Goal: Task Accomplishment & Management: Manage account settings

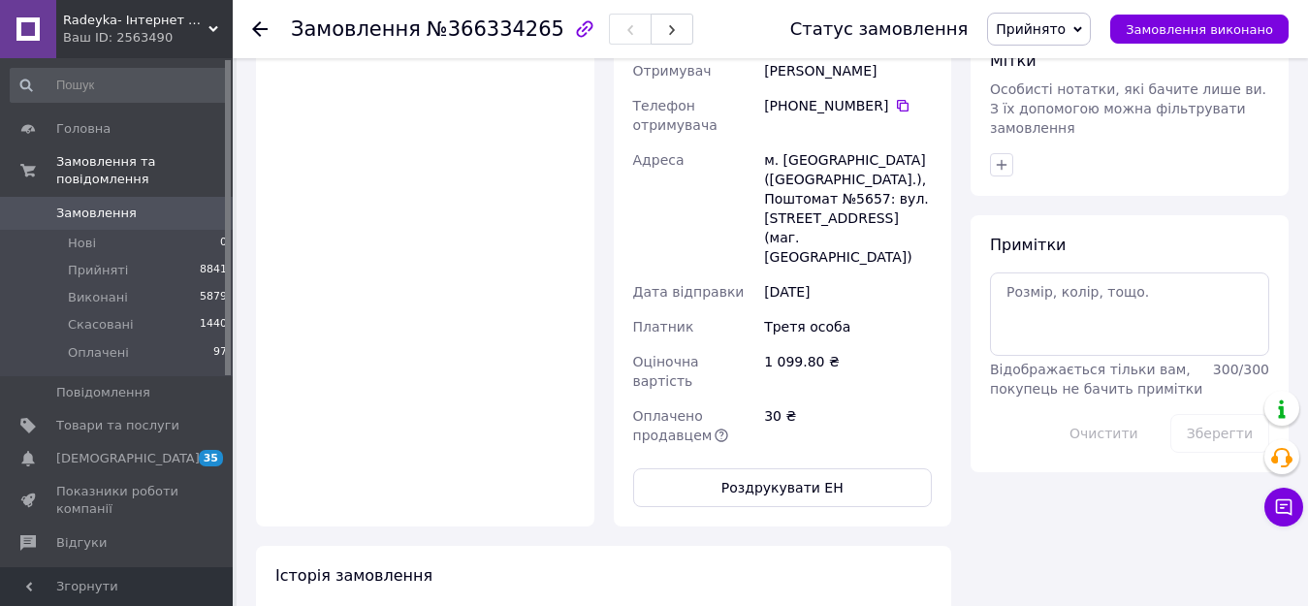
scroll to position [970, 0]
click at [84, 197] on link "Замовлення 0" at bounding box center [119, 213] width 239 height 33
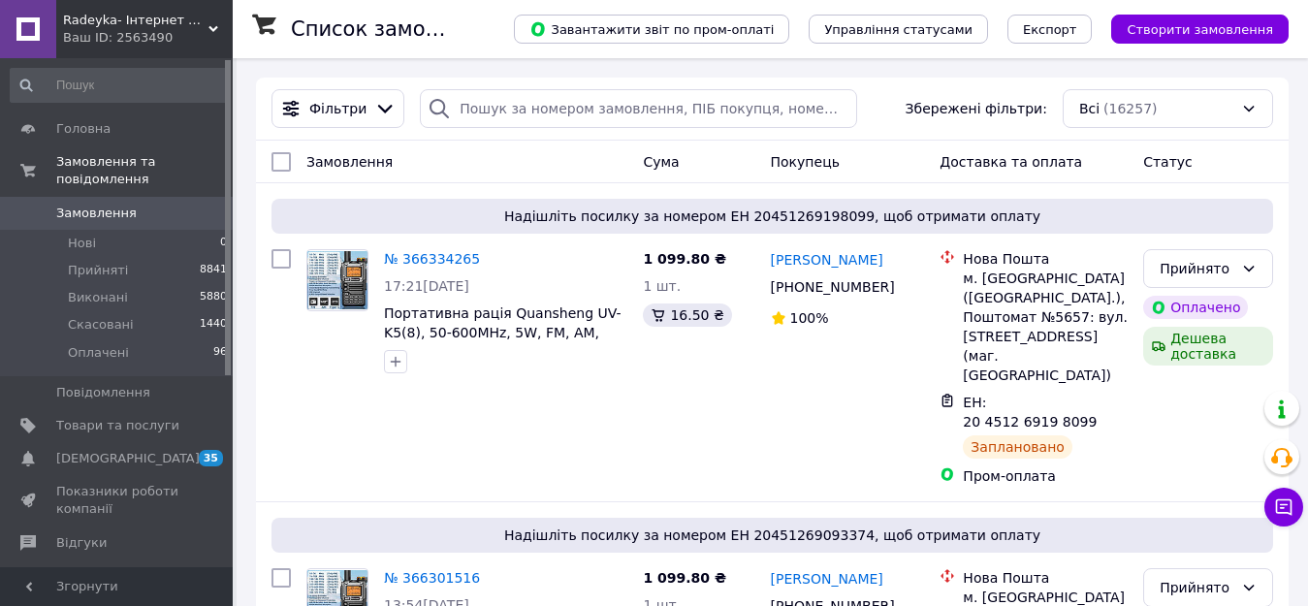
click at [133, 30] on div "Ваш ID: 2563490" at bounding box center [148, 37] width 170 height 17
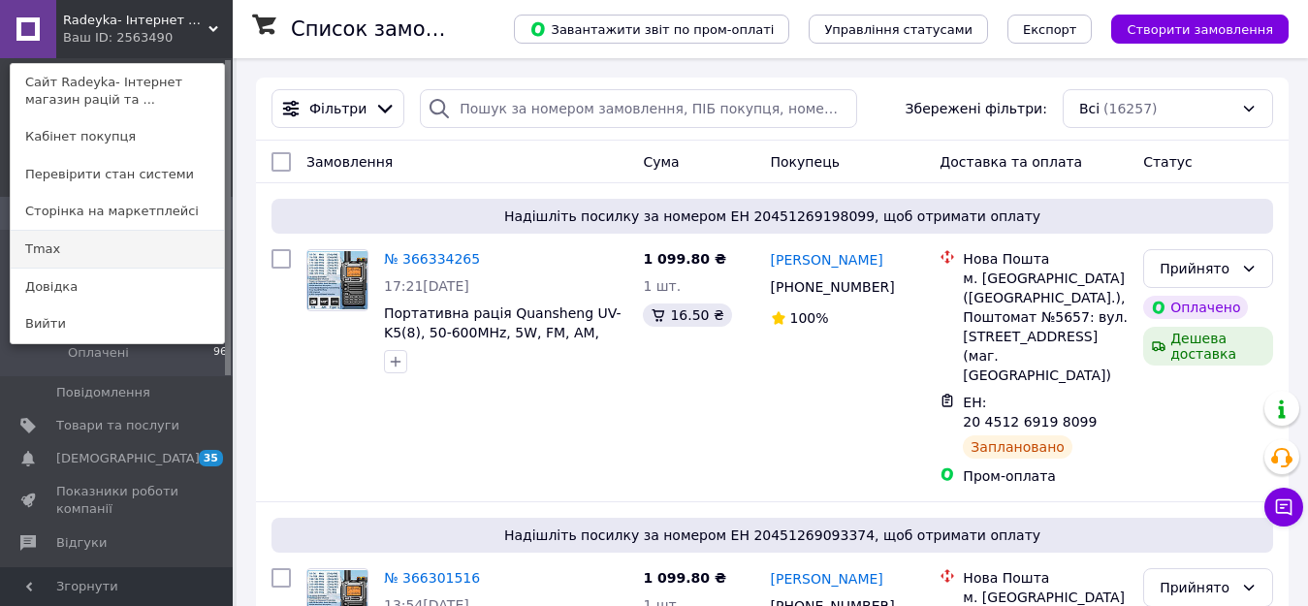
click at [49, 246] on link "Tmax" at bounding box center [117, 249] width 213 height 37
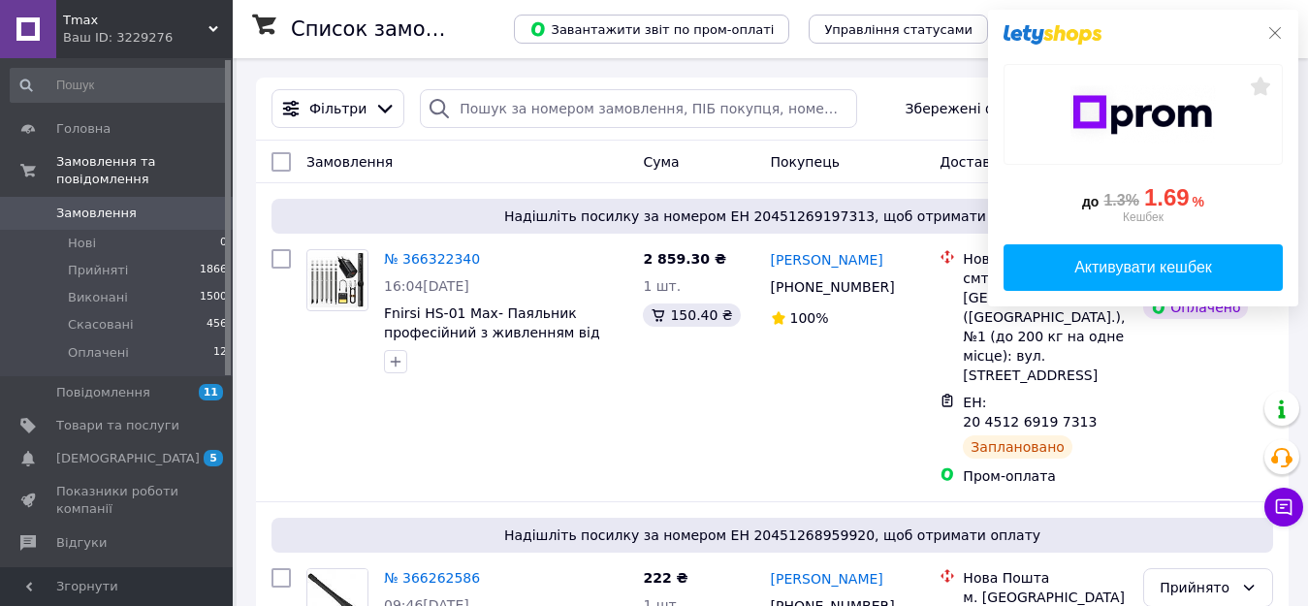
click at [1274, 37] on icon at bounding box center [1275, 33] width 16 height 16
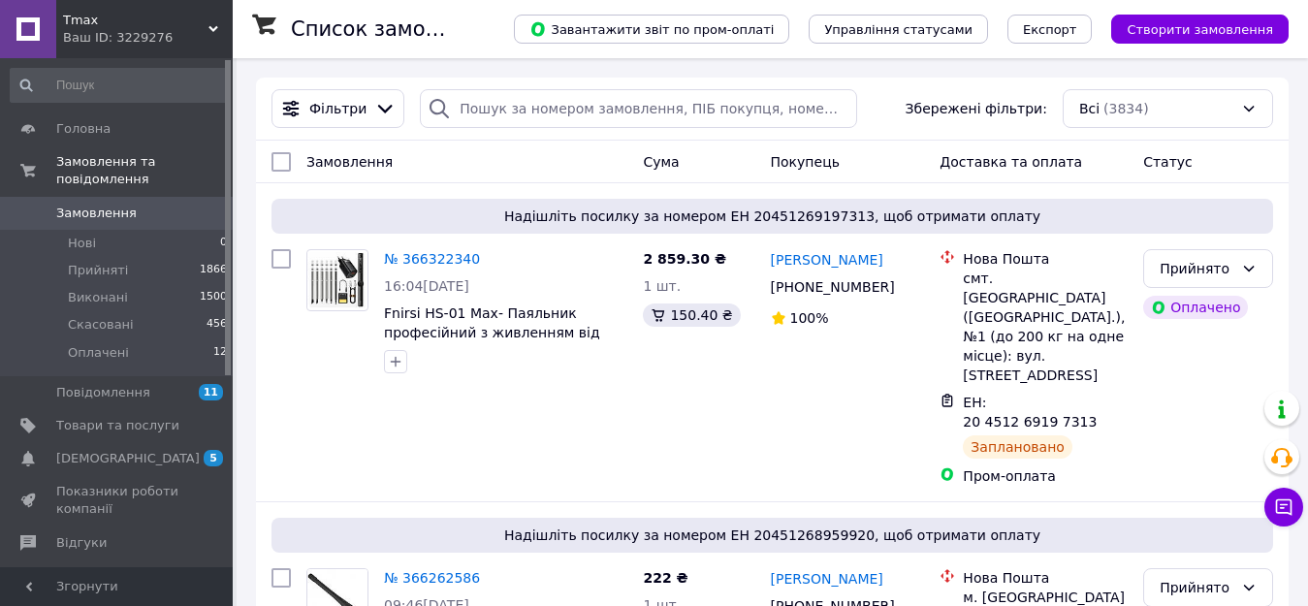
click at [127, 32] on div "Ваш ID: 3229276" at bounding box center [148, 37] width 170 height 17
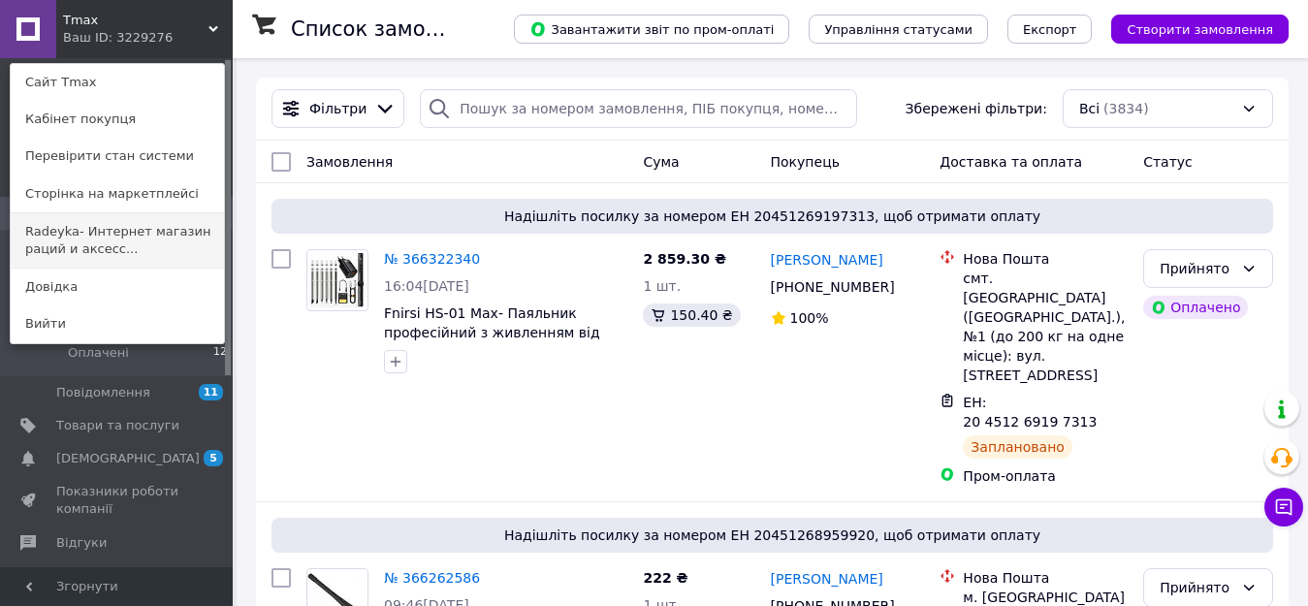
click at [85, 234] on link "Radeyka- Интернет магазин раций и аксесс..." at bounding box center [117, 240] width 213 height 54
